Goal: Task Accomplishment & Management: Manage account settings

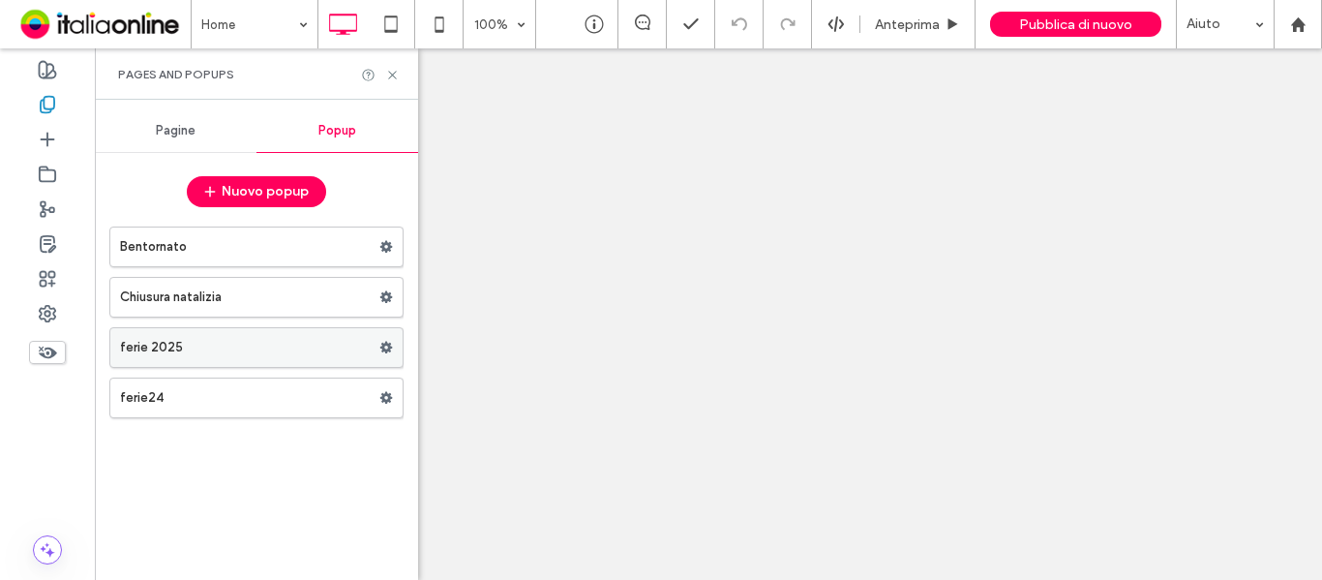
click at [388, 354] on span at bounding box center [386, 347] width 14 height 29
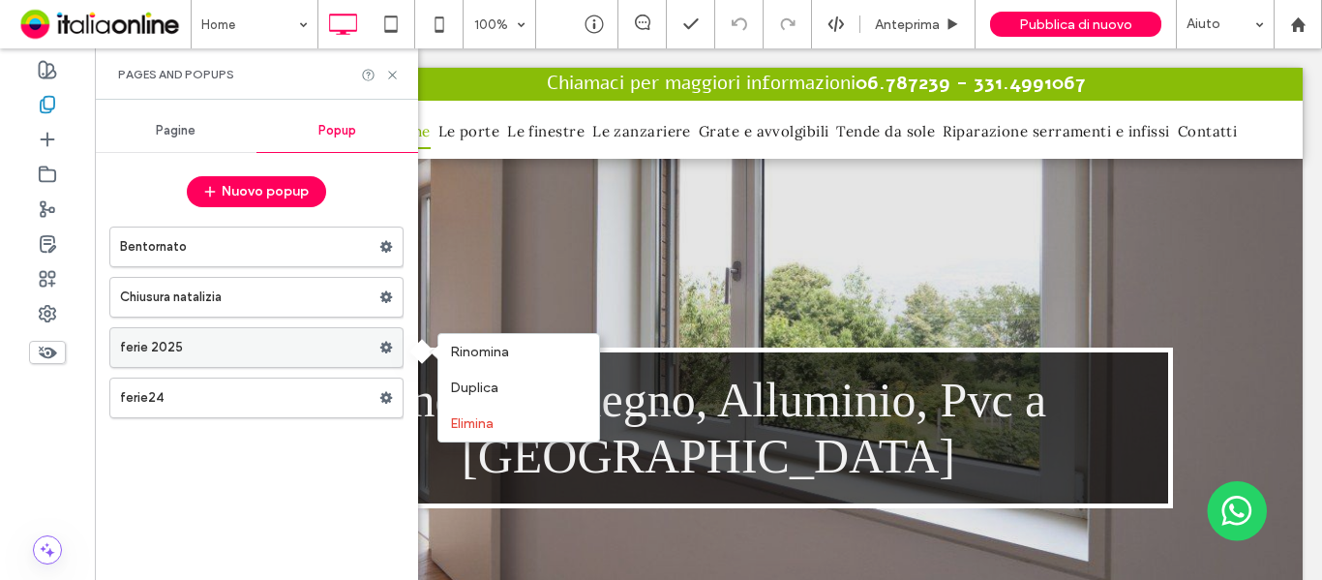
click at [277, 348] on label "ferie 2025" at bounding box center [249, 347] width 259 height 39
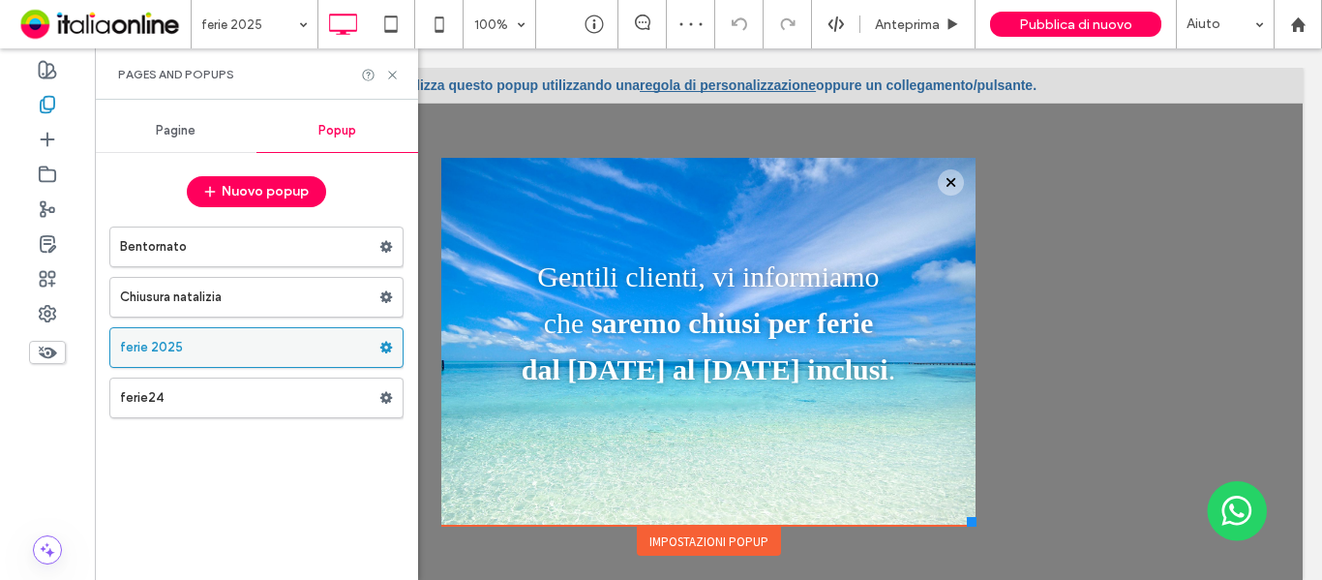
click at [388, 349] on use at bounding box center [386, 348] width 13 height 12
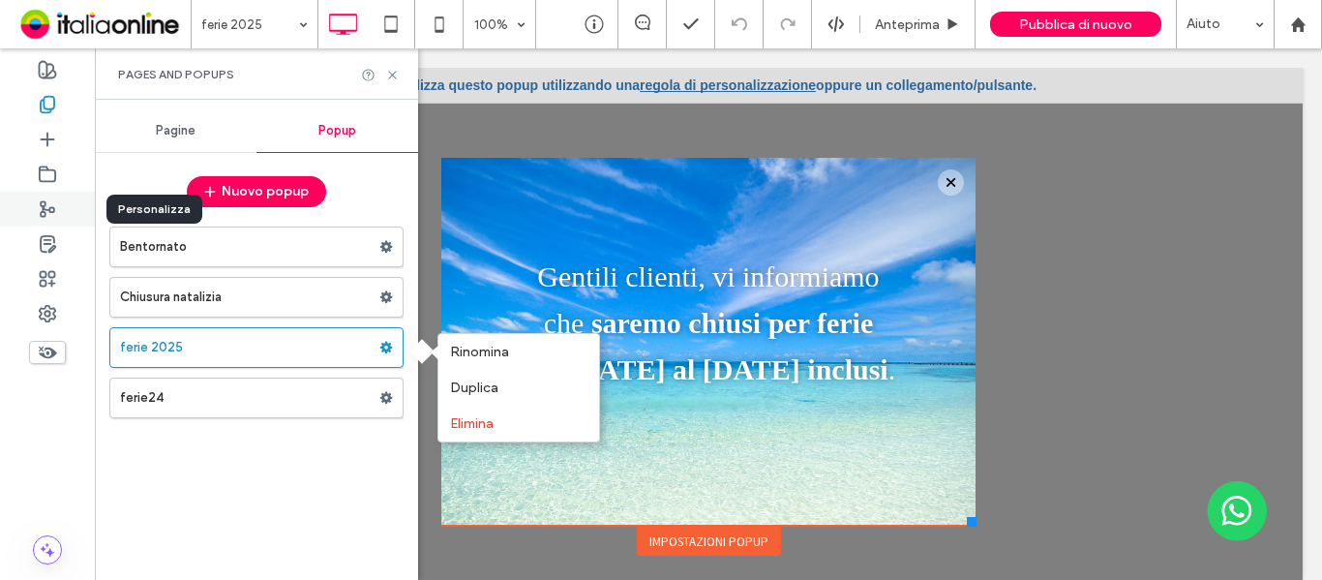
click at [51, 205] on icon at bounding box center [47, 208] width 19 height 19
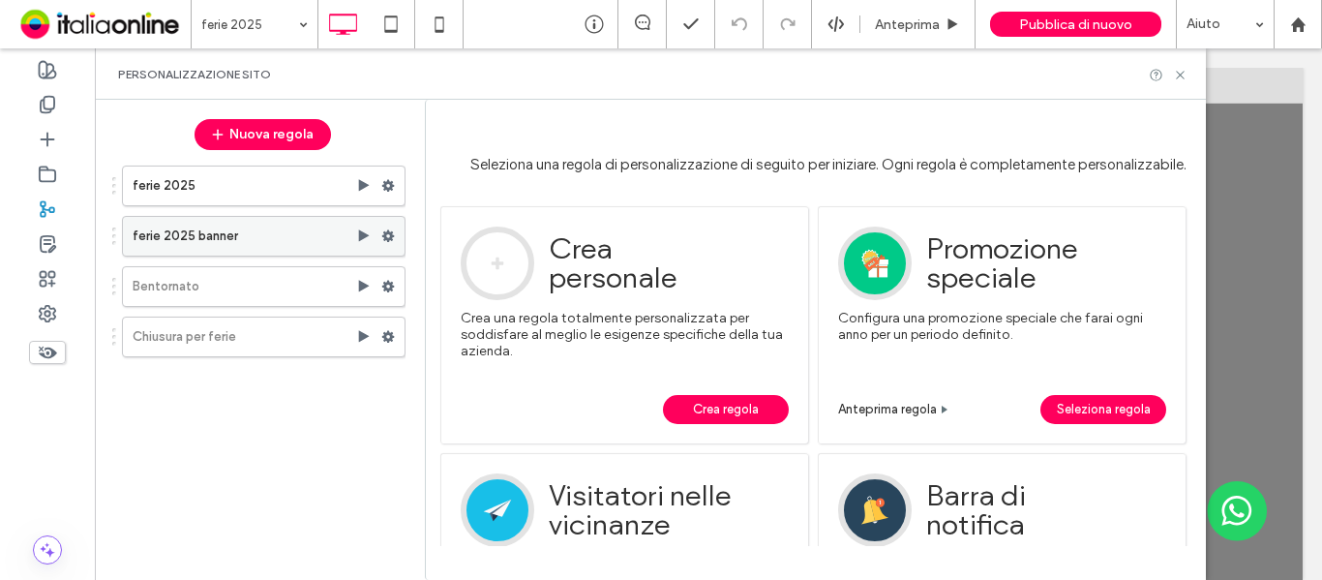
click at [390, 235] on use at bounding box center [388, 236] width 13 height 12
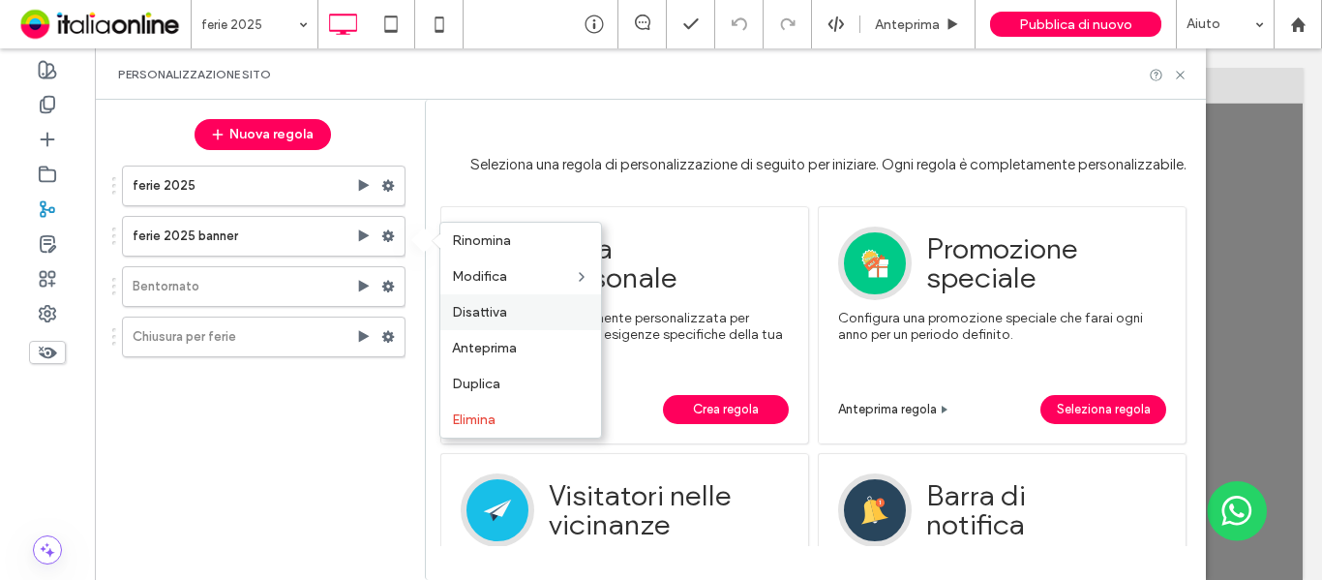
click at [477, 308] on span "Disattiva" at bounding box center [479, 312] width 55 height 16
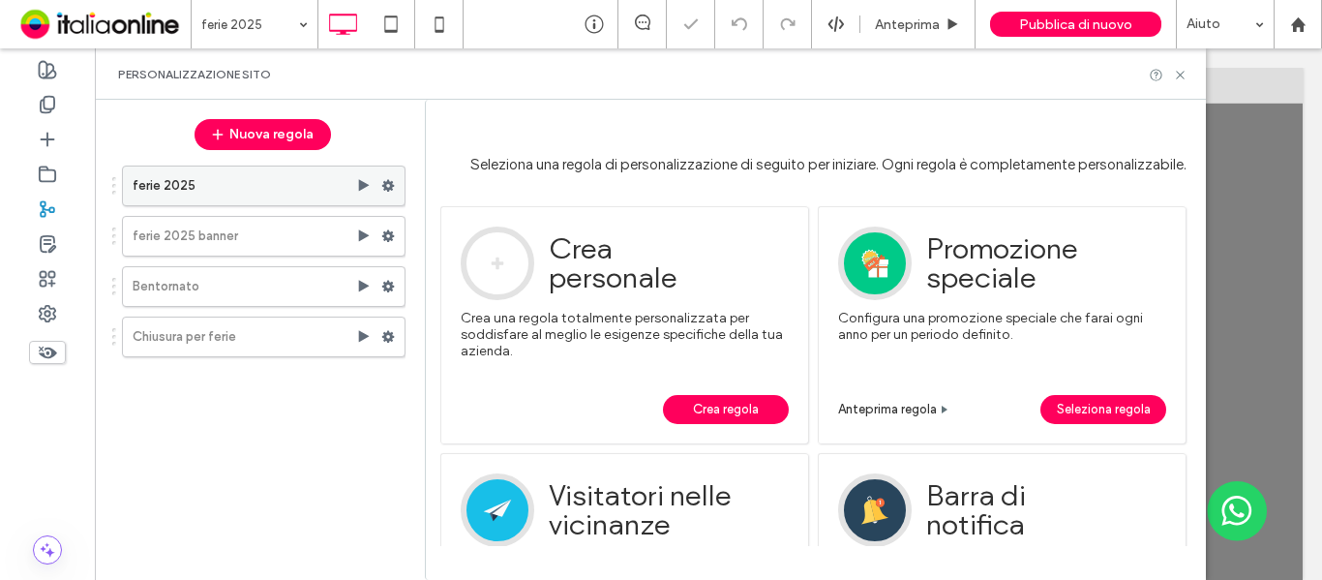
click at [387, 181] on use at bounding box center [388, 186] width 13 height 12
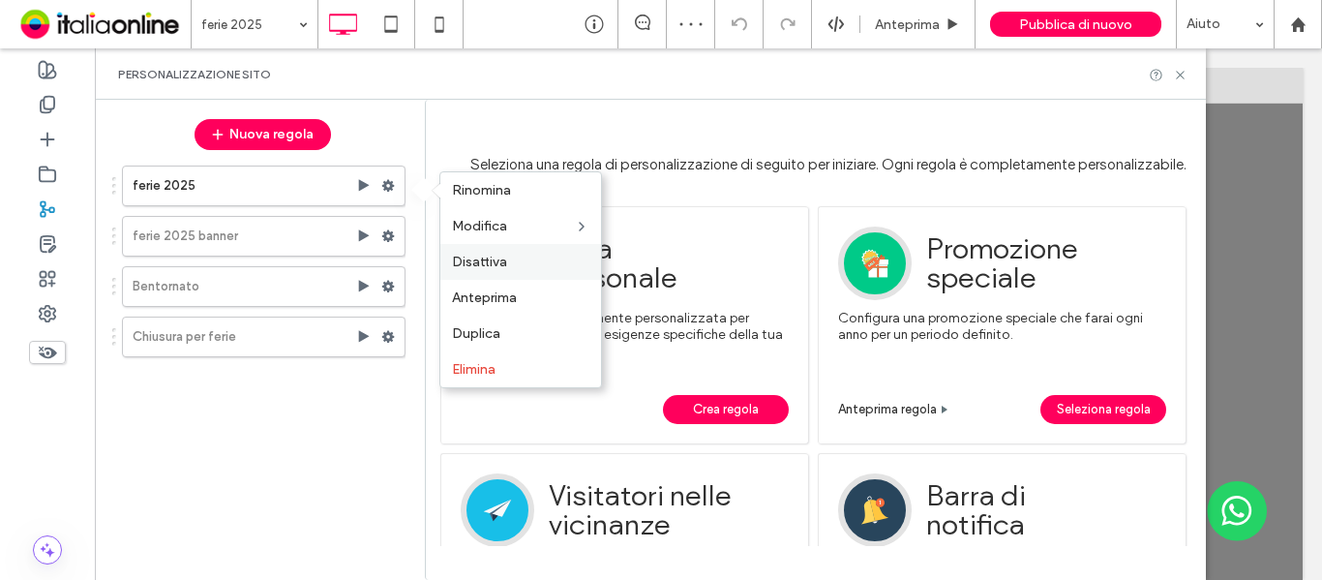
click at [483, 260] on span "Disattiva" at bounding box center [479, 262] width 55 height 16
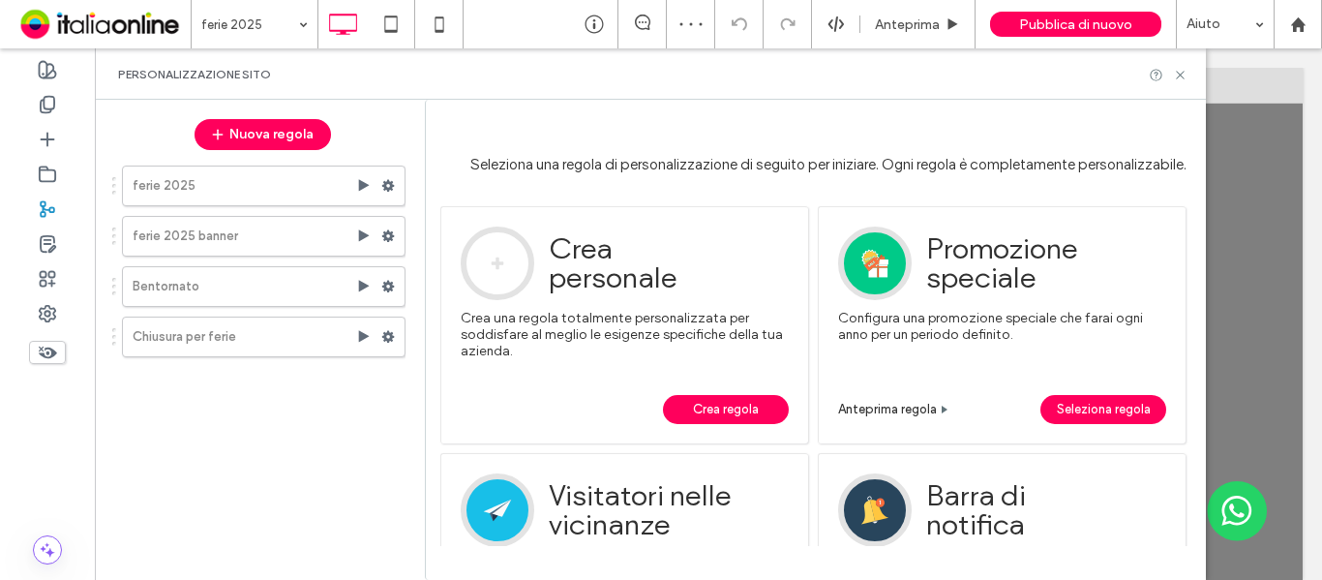
click at [290, 454] on div "ferie 2025 ferie 2025 banner Bentornato Chiusura per ferie" at bounding box center [253, 360] width 305 height 408
click at [1083, 23] on span "Pubblica di nuovo" at bounding box center [1075, 24] width 113 height 16
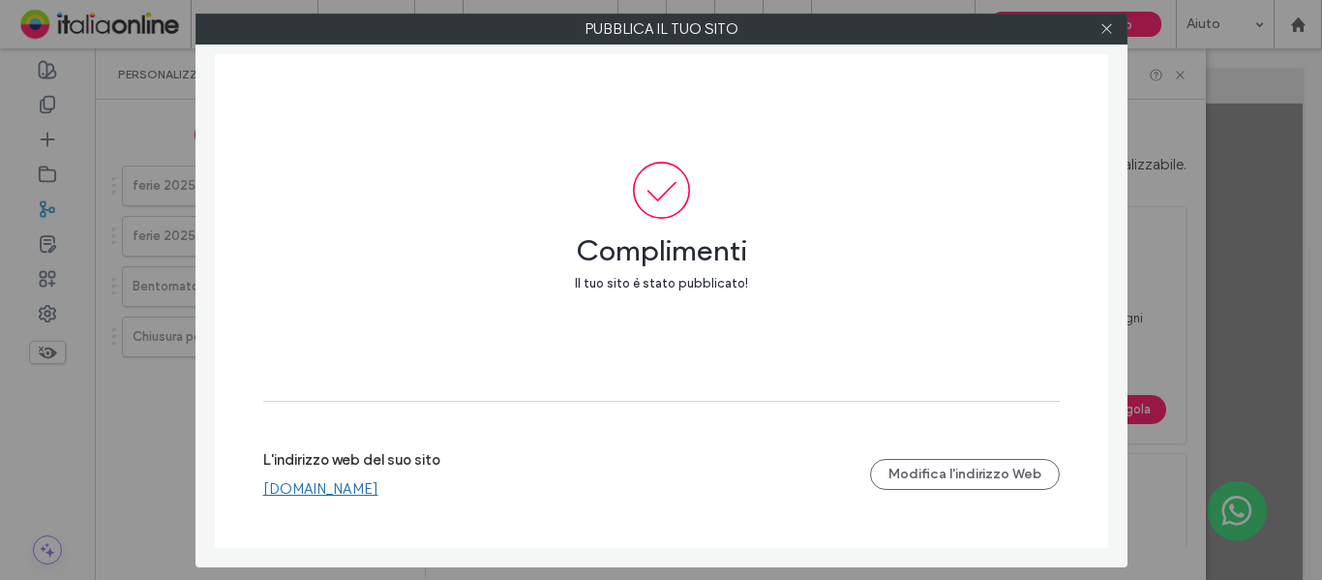
click at [1098, 30] on div at bounding box center [1106, 29] width 29 height 29
click at [1102, 28] on icon at bounding box center [1106, 28] width 15 height 15
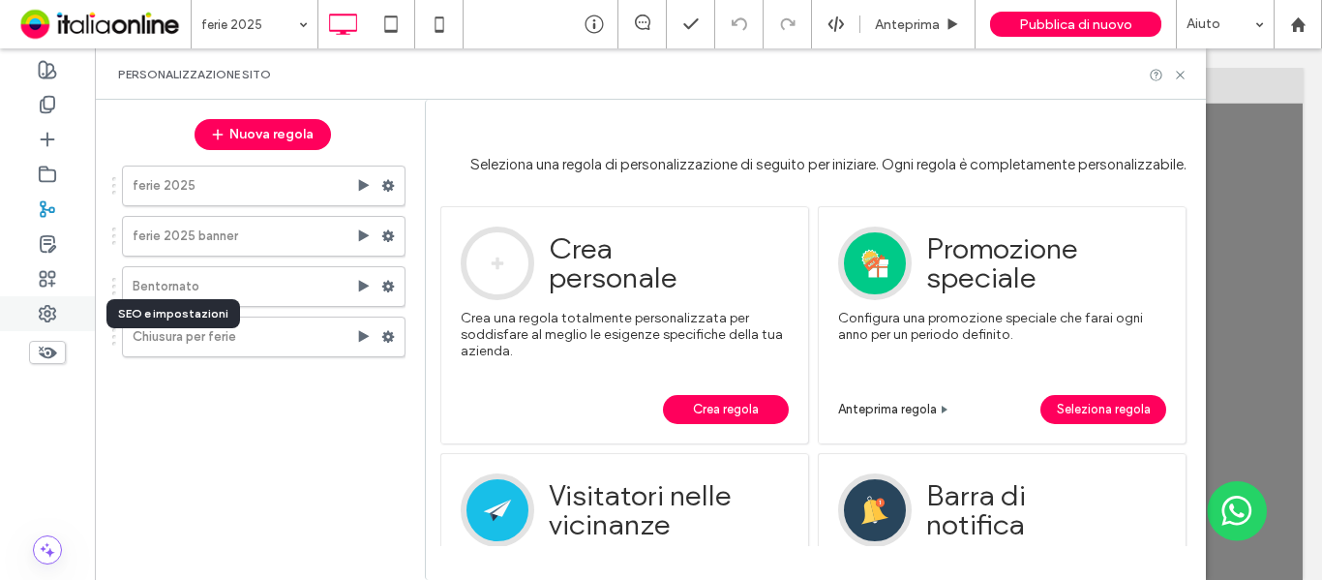
click at [57, 324] on div at bounding box center [47, 313] width 95 height 35
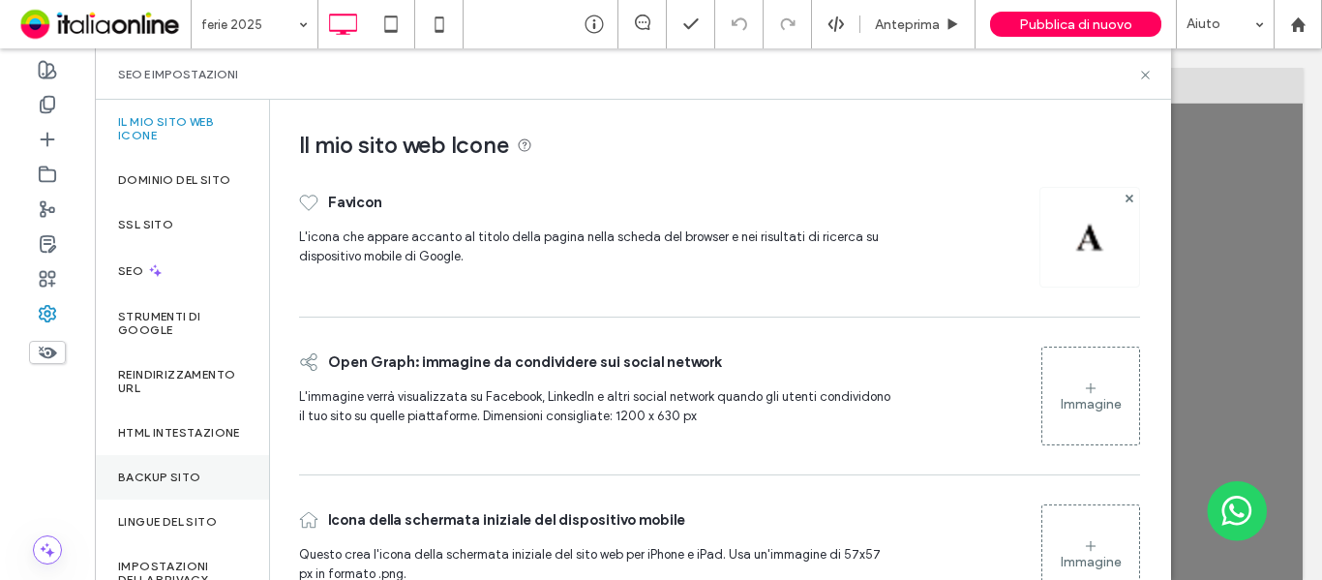
click at [168, 484] on label "Backup sito" at bounding box center [159, 477] width 82 height 14
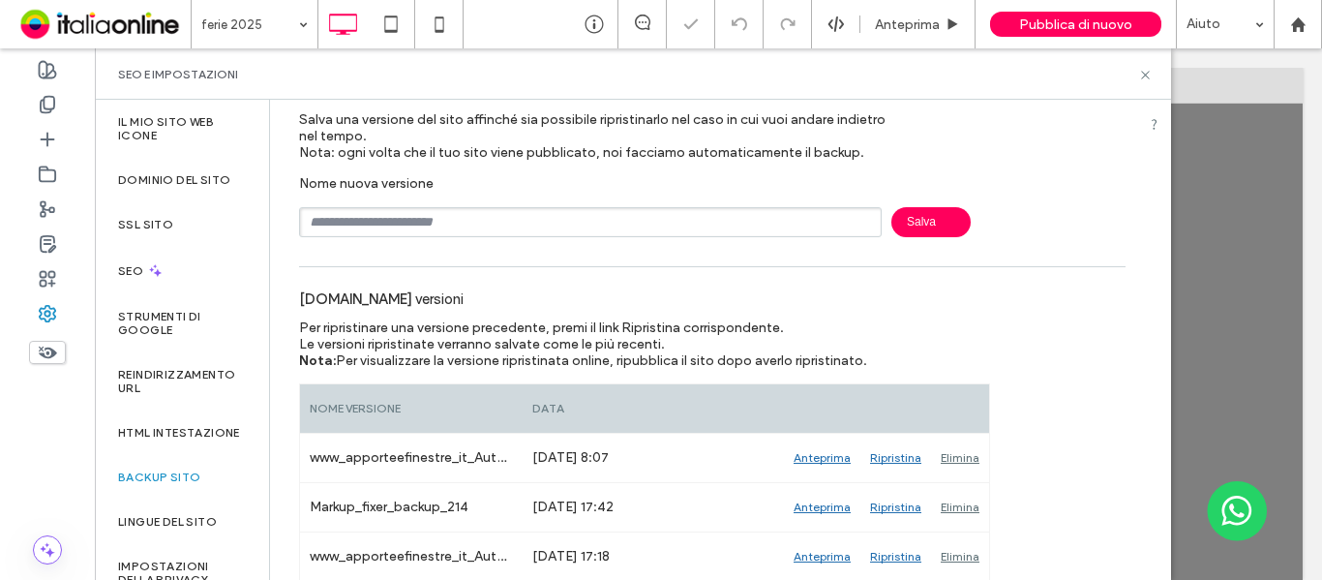
scroll to position [194, 0]
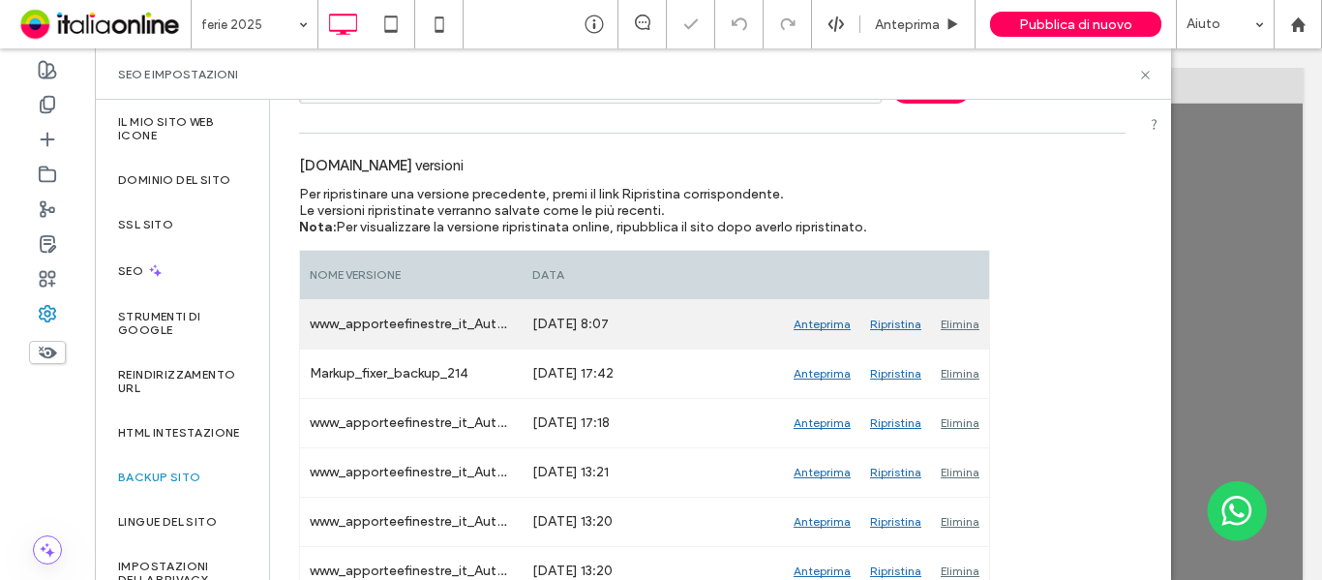
click at [973, 325] on div "Elimina" at bounding box center [960, 324] width 58 height 48
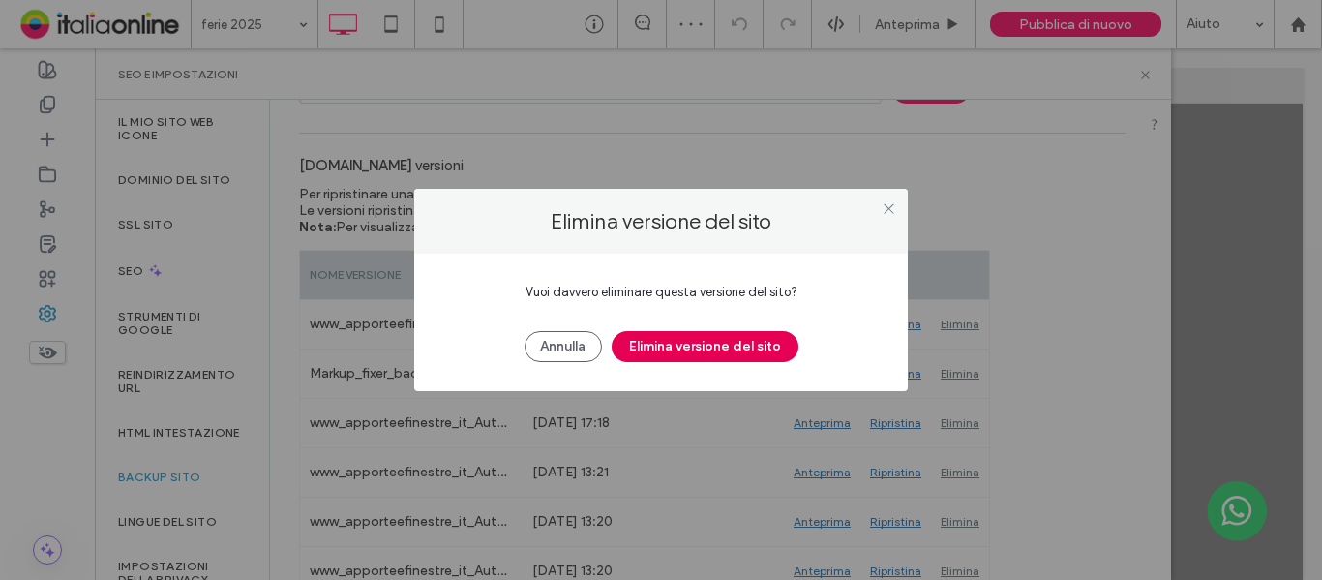
click at [749, 349] on button "Elimina versione del sito" at bounding box center [705, 346] width 187 height 31
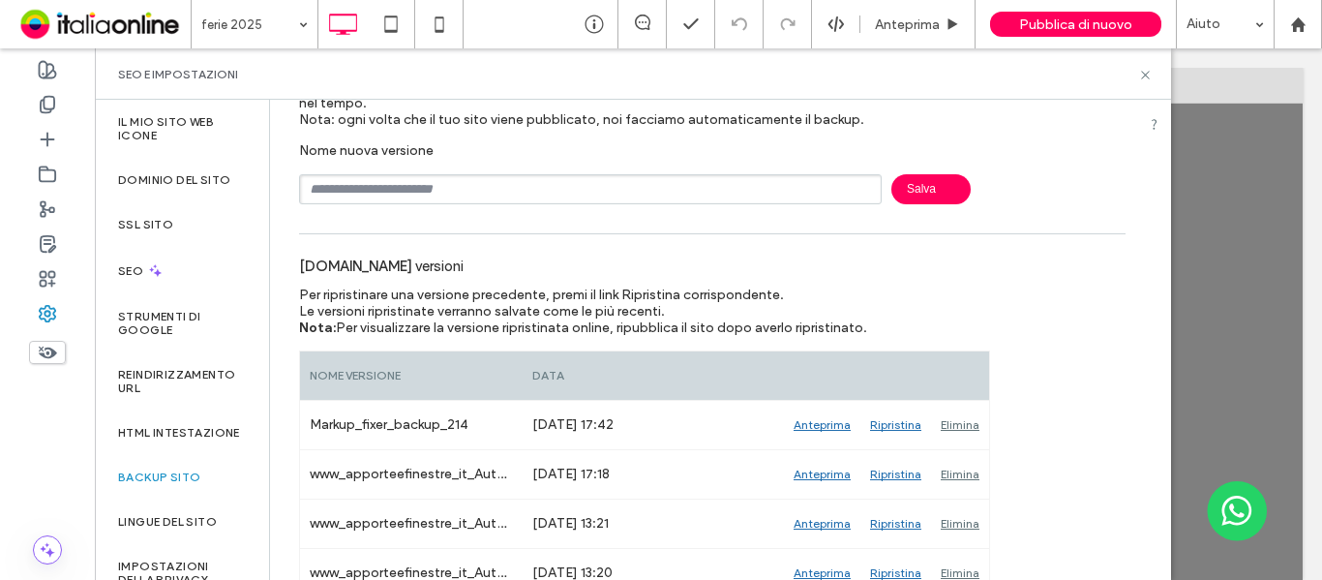
scroll to position [0, 0]
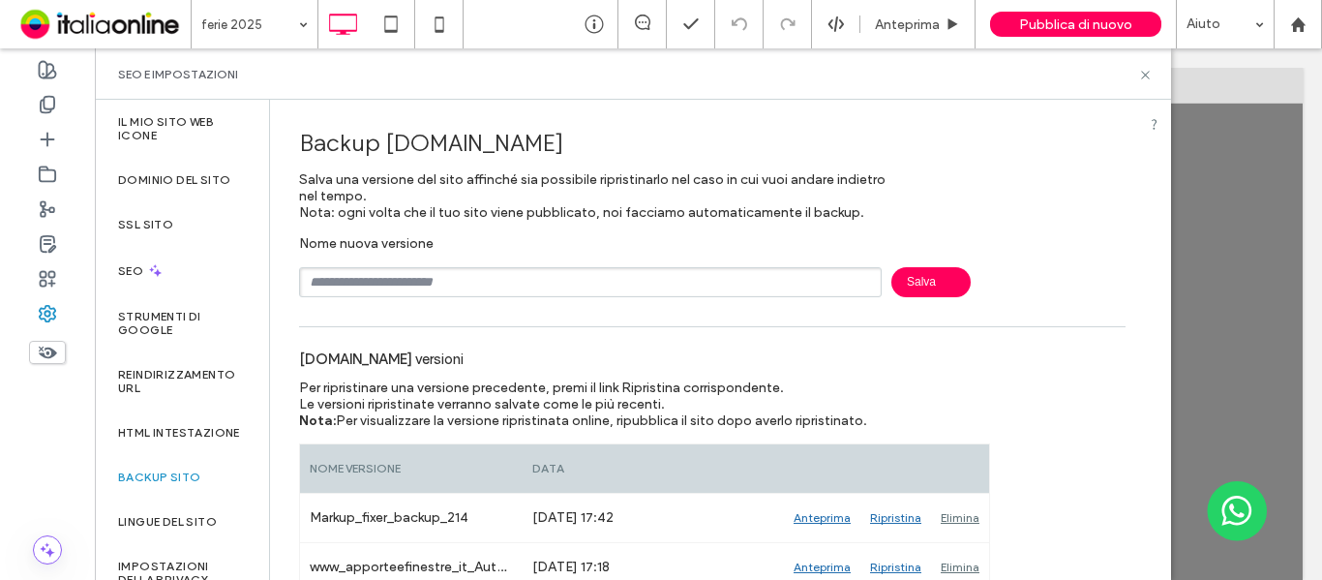
click at [588, 280] on input "text" at bounding box center [590, 282] width 583 height 30
paste input "********"
type input "**********"
click at [933, 279] on span "Salva" at bounding box center [930, 282] width 79 height 30
